Goal: Find specific page/section: Find specific page/section

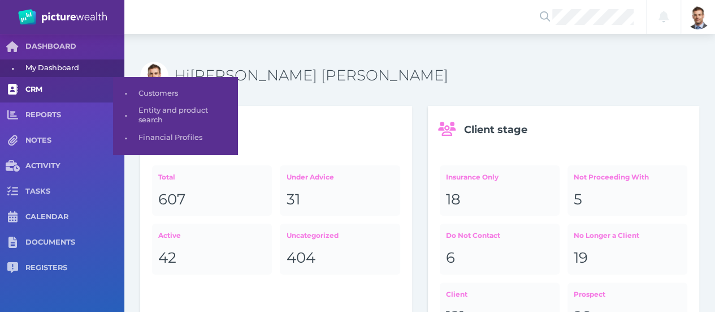
click at [59, 87] on span "CRM" at bounding box center [74, 90] width 99 height 10
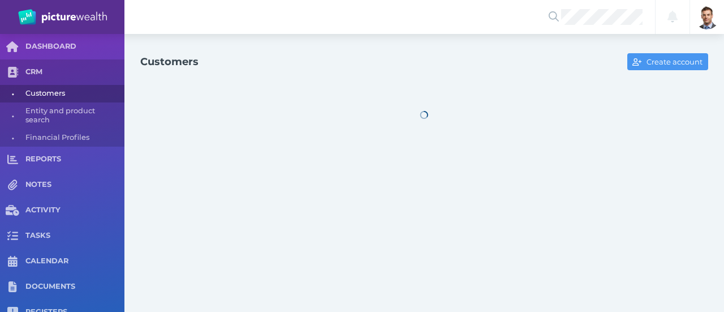
select select "25"
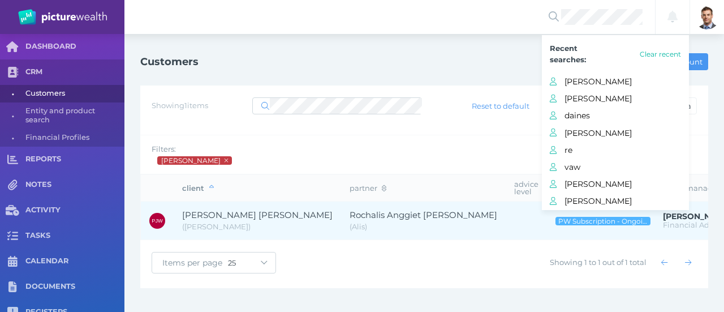
click at [228, 210] on span "[PERSON_NAME] [PERSON_NAME]" at bounding box center [257, 214] width 150 height 11
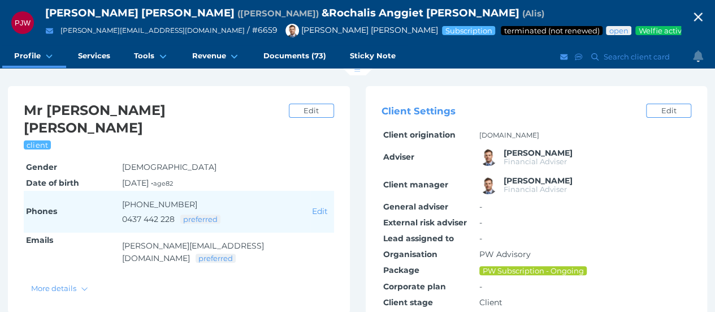
scroll to position [113, 0]
